Goal: Task Accomplishment & Management: Use online tool/utility

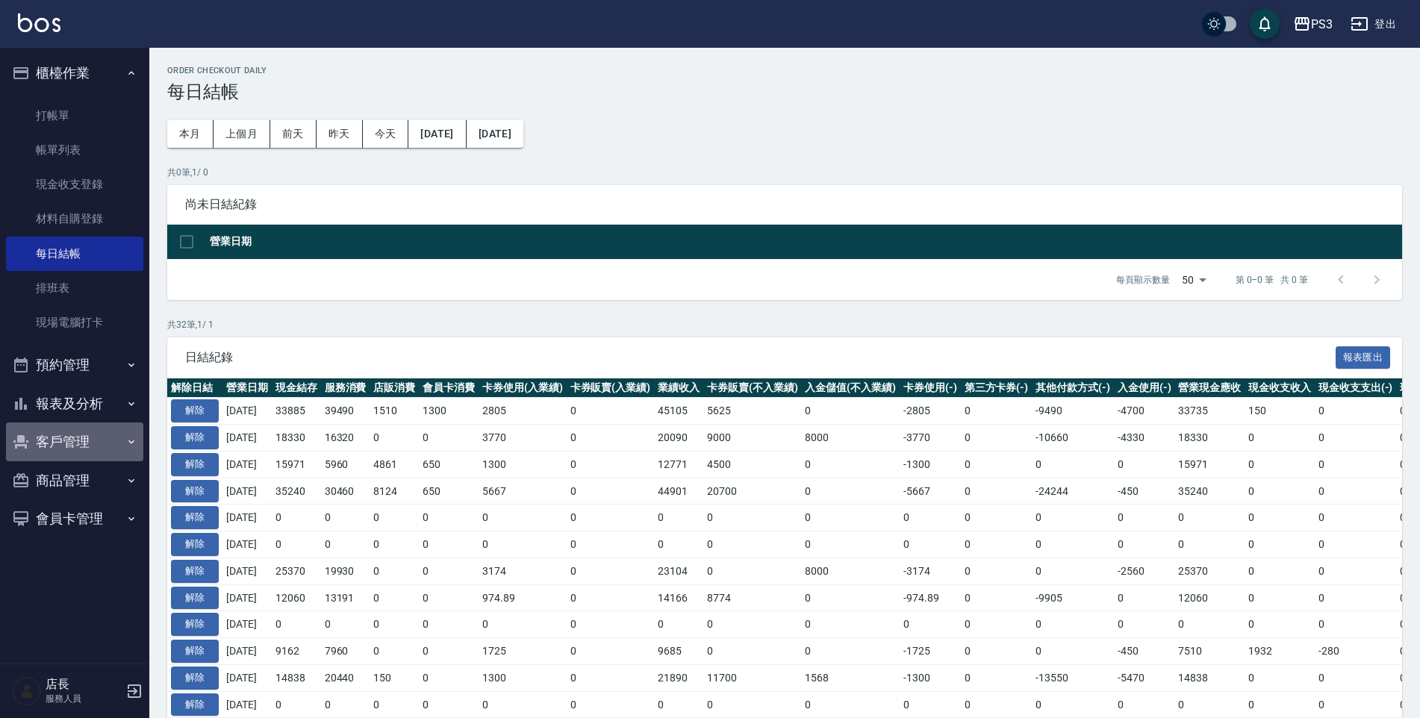
click at [128, 440] on icon "button" at bounding box center [131, 442] width 12 height 12
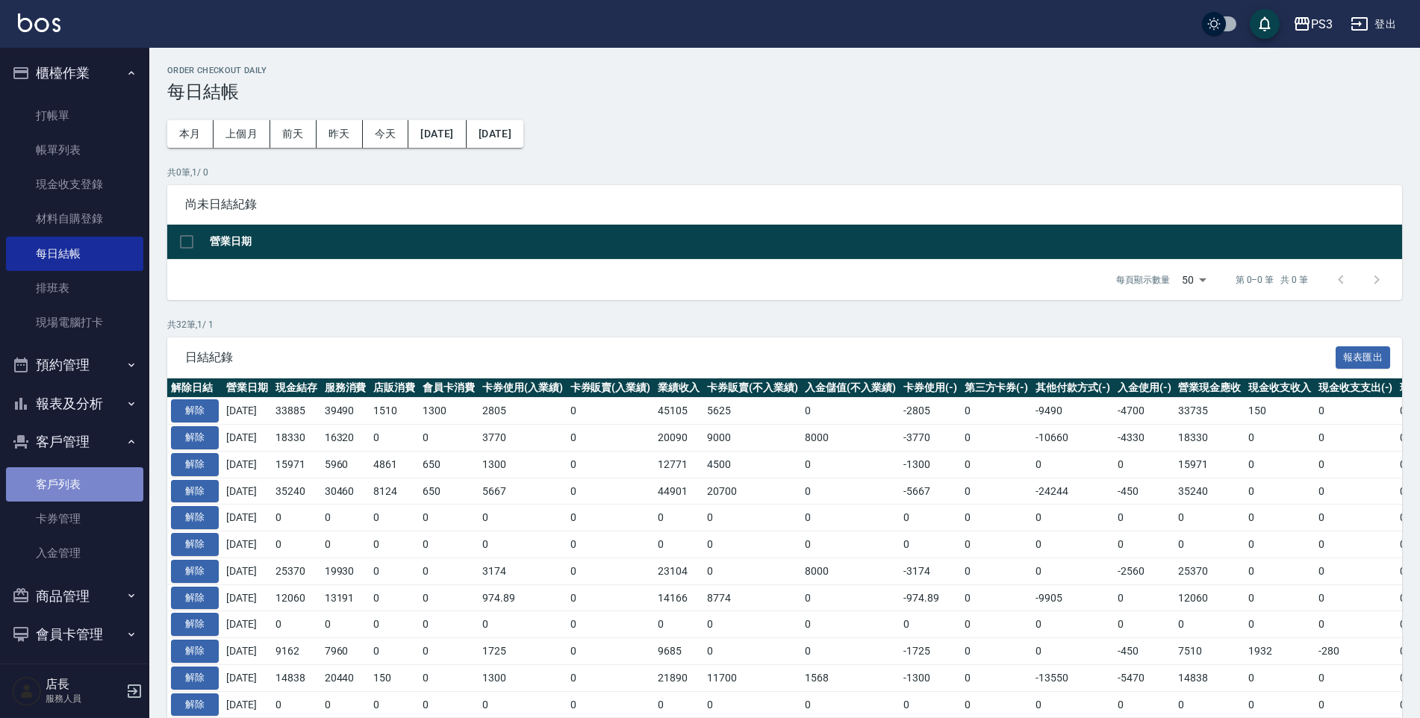
click at [113, 478] on link "客戶列表" at bounding box center [74, 484] width 137 height 34
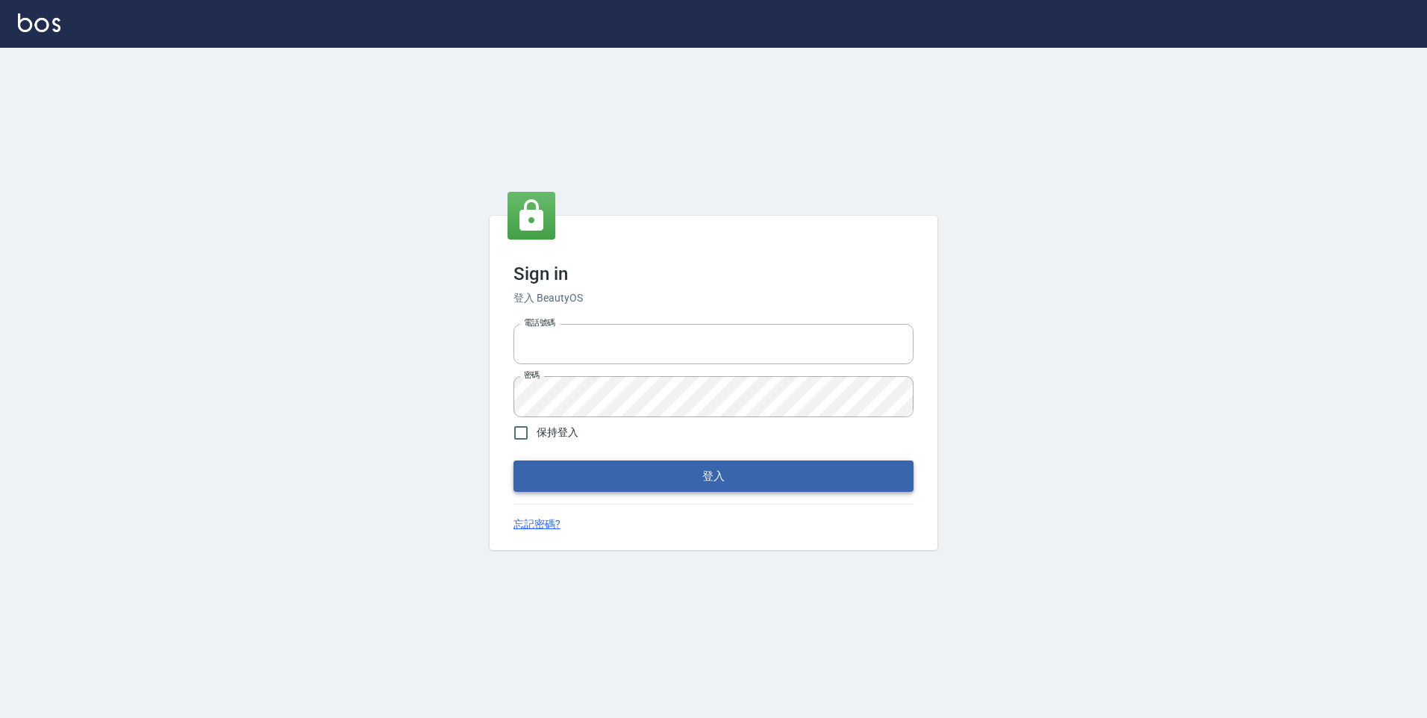
type input "0229521268"
click at [620, 481] on button "登入" at bounding box center [713, 476] width 400 height 31
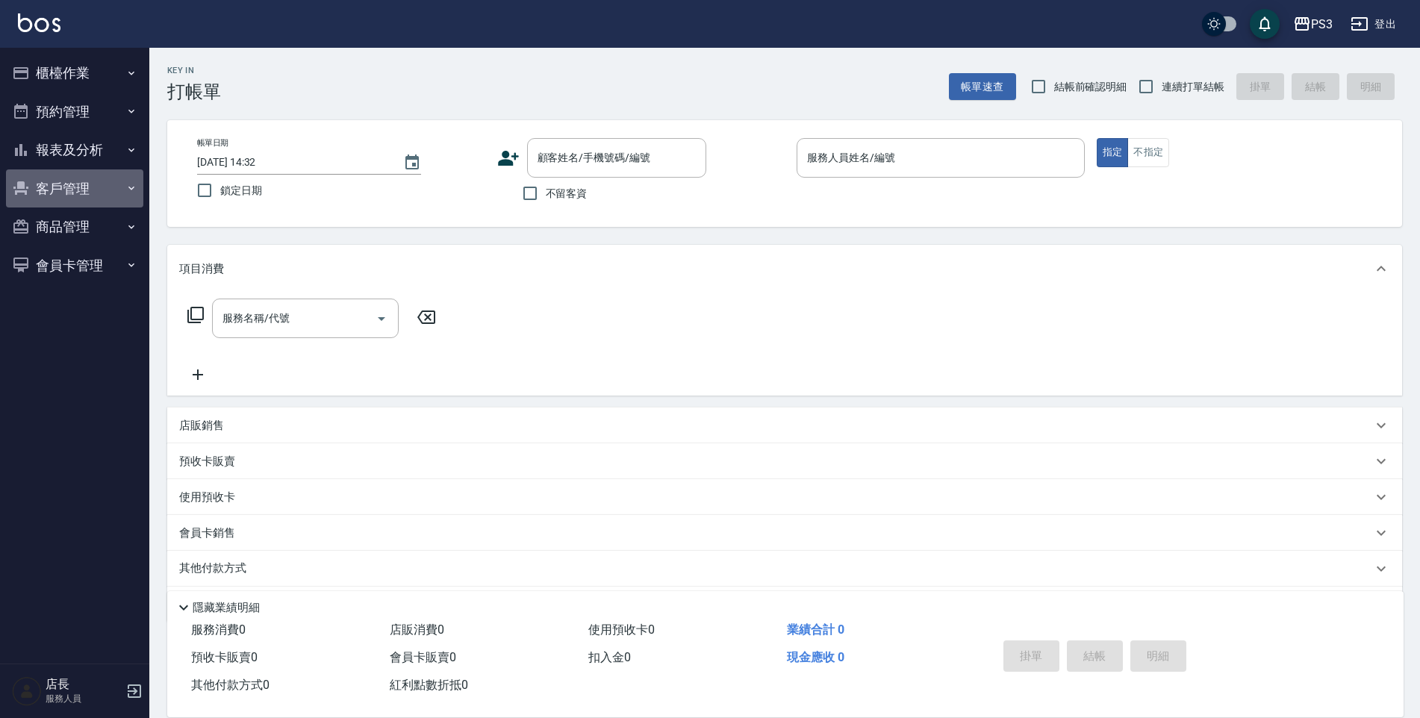
click at [43, 185] on button "客戶管理" at bounding box center [74, 188] width 137 height 39
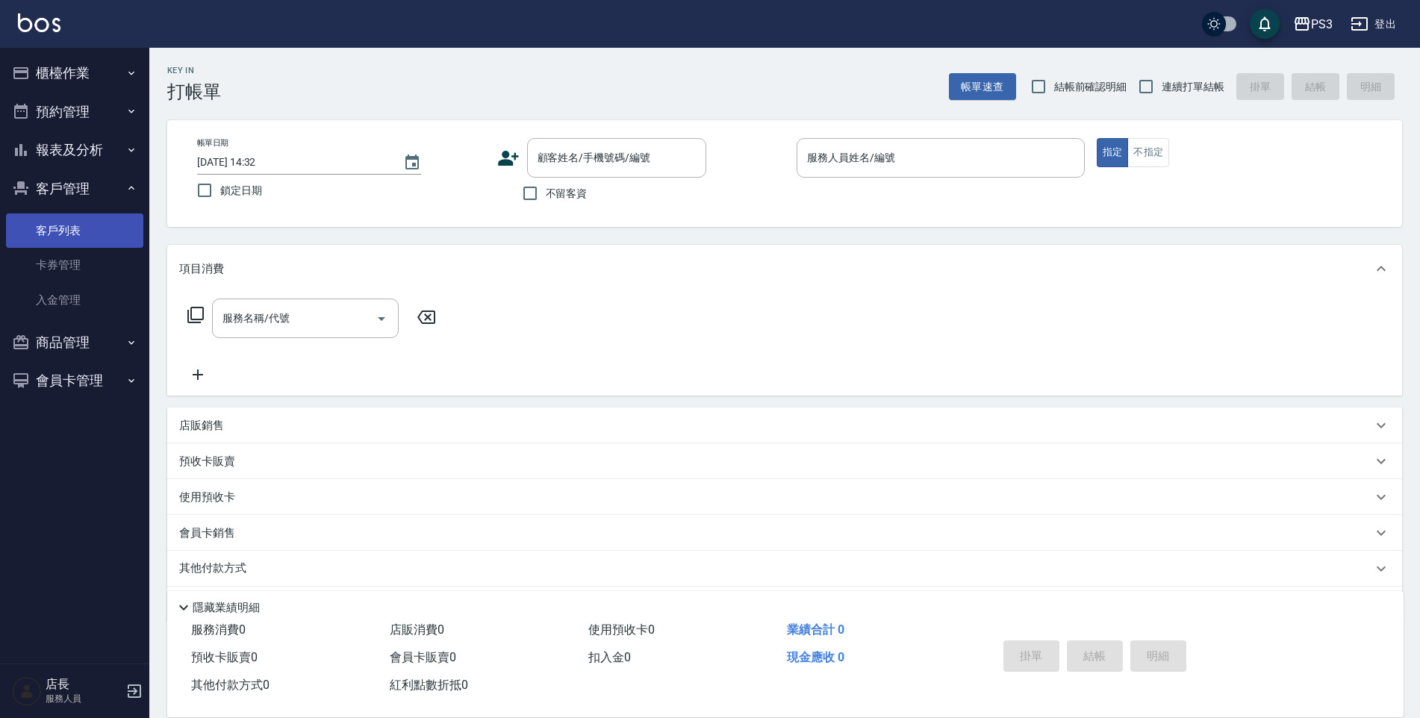
click at [107, 238] on link "客戶列表" at bounding box center [74, 230] width 137 height 34
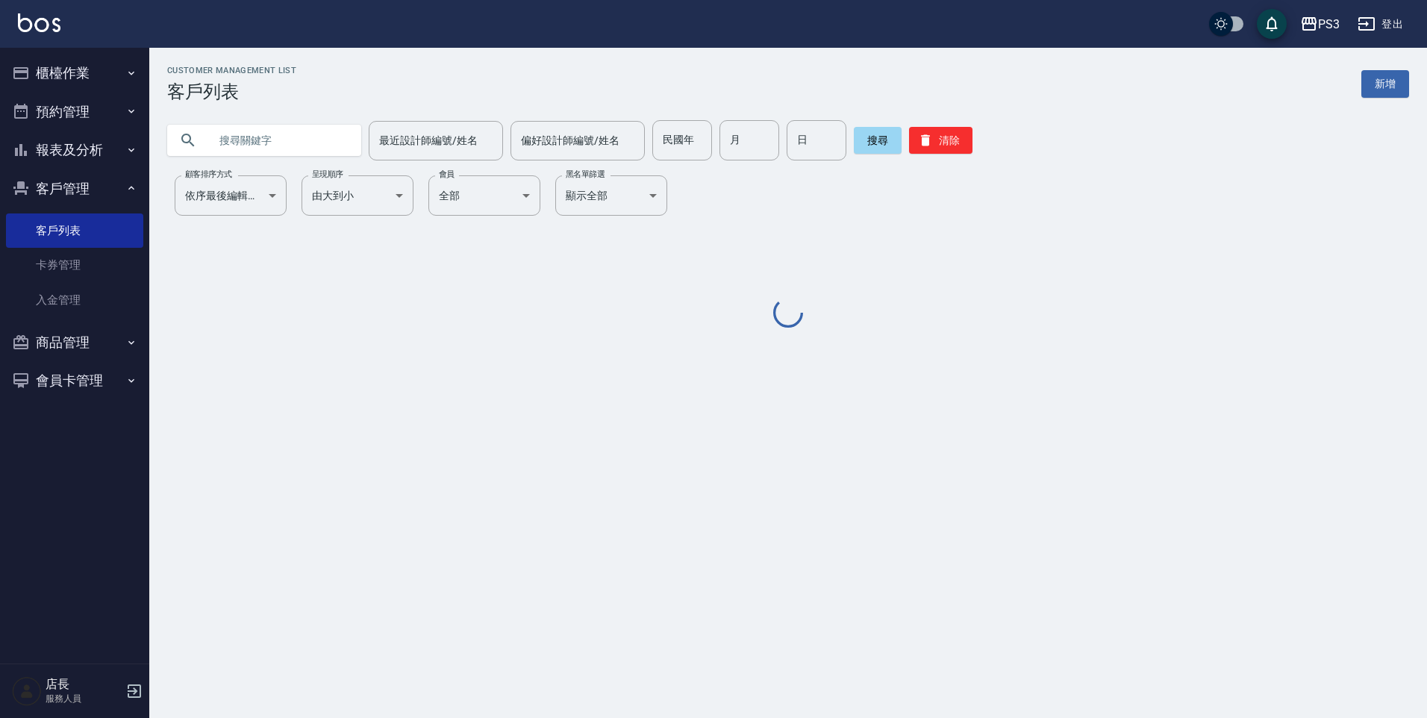
click at [321, 139] on input "text" at bounding box center [279, 140] width 140 height 40
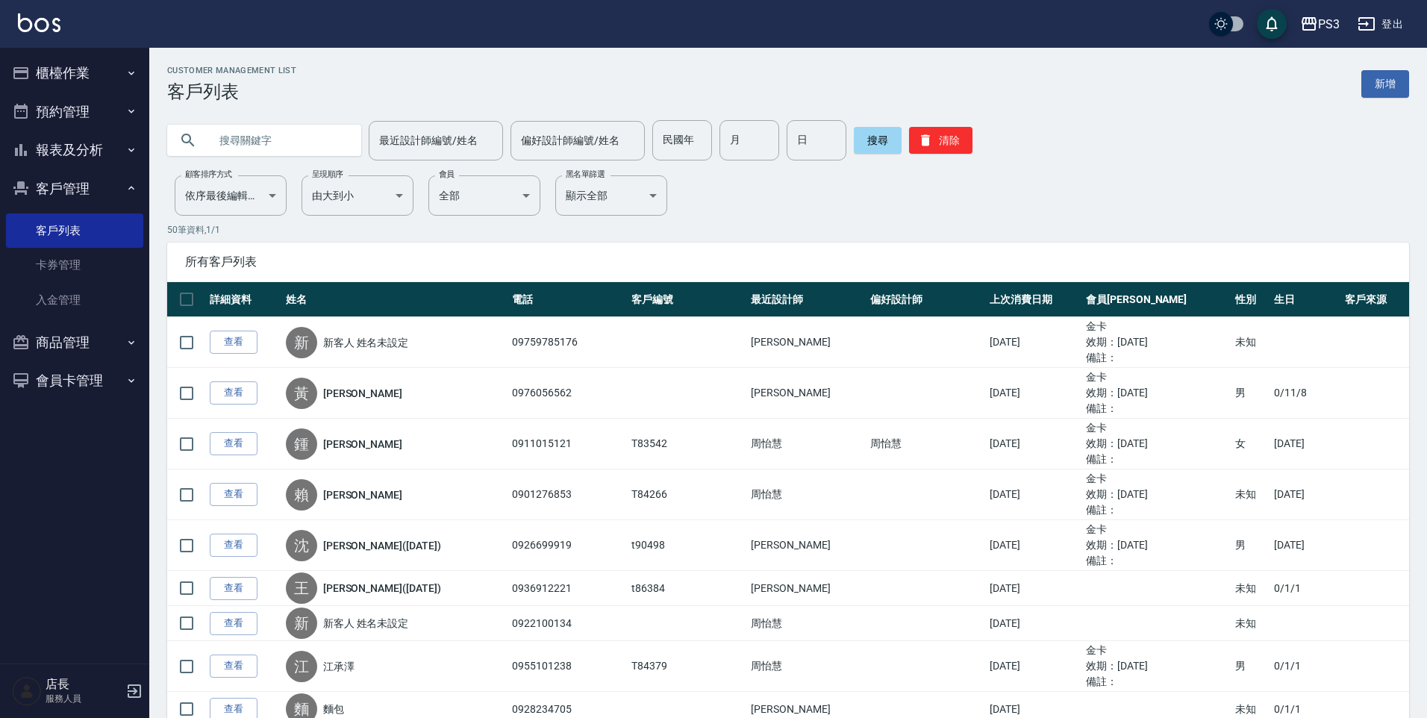
click at [303, 149] on input "text" at bounding box center [279, 140] width 140 height 40
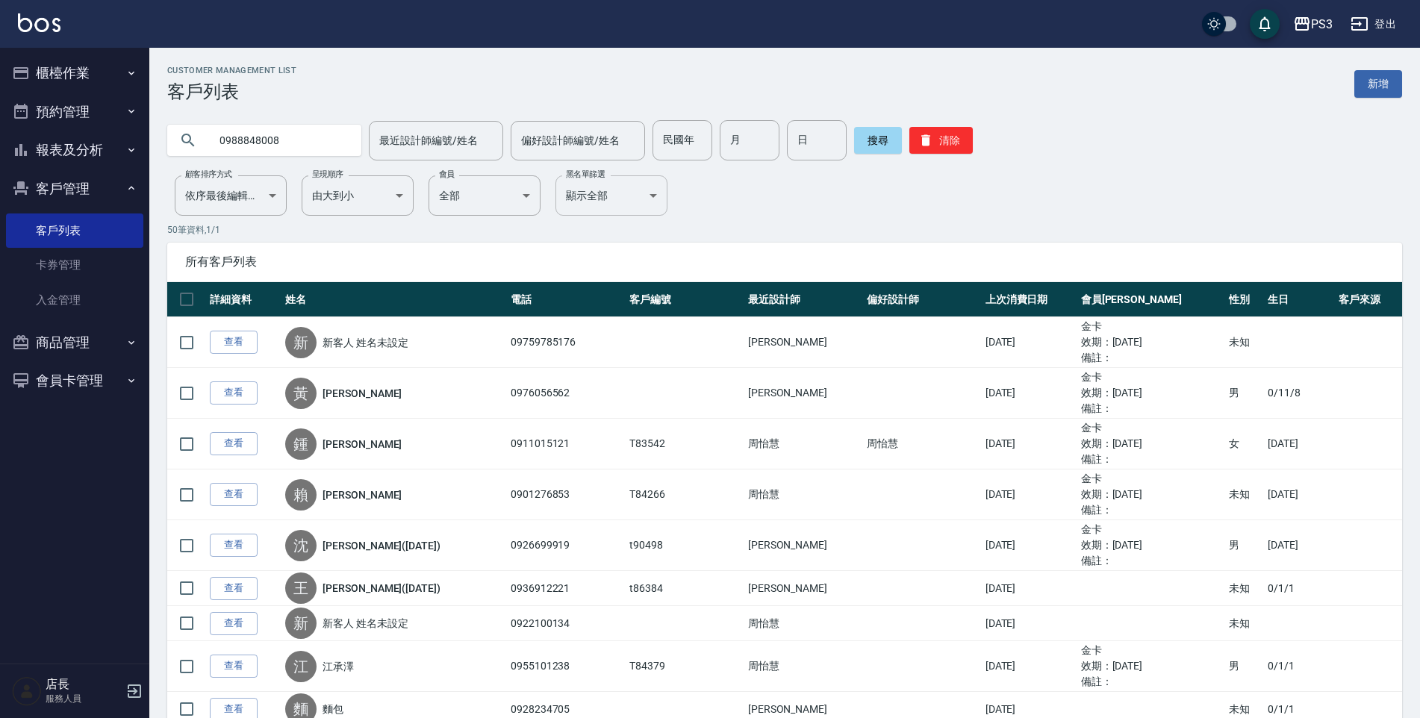
type input "0988848008"
